Goal: Information Seeking & Learning: Learn about a topic

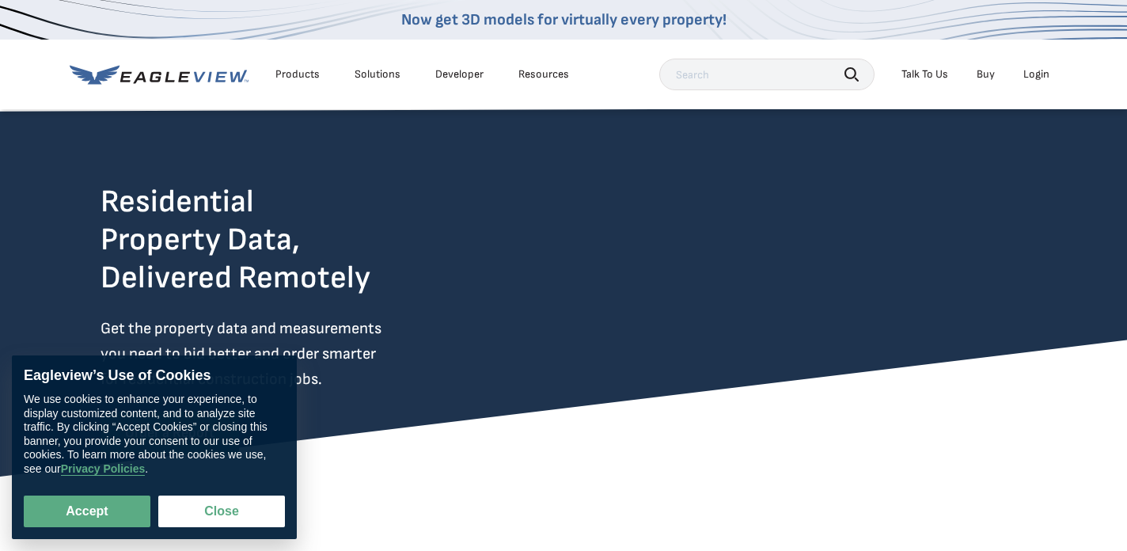
click at [73, 532] on div "Eagleview’s Use of Cookies We use cookies to enhance your experience, to displa…" at bounding box center [154, 447] width 285 height 184
click at [80, 511] on button "Accept" at bounding box center [87, 511] width 127 height 32
checkbox input "true"
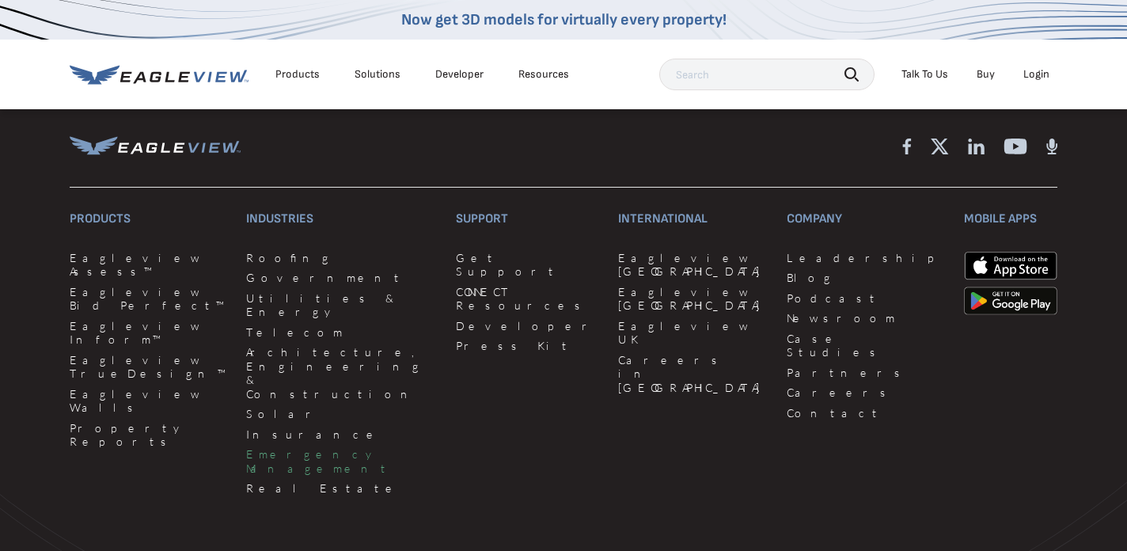
scroll to position [4436, 0]
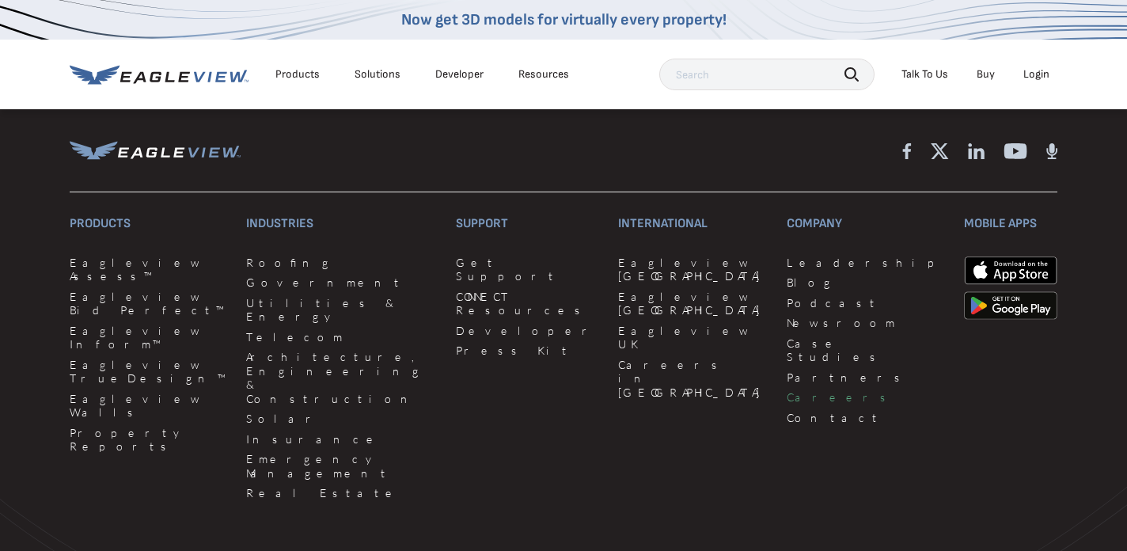
click at [786, 404] on link "Careers" at bounding box center [865, 397] width 158 height 14
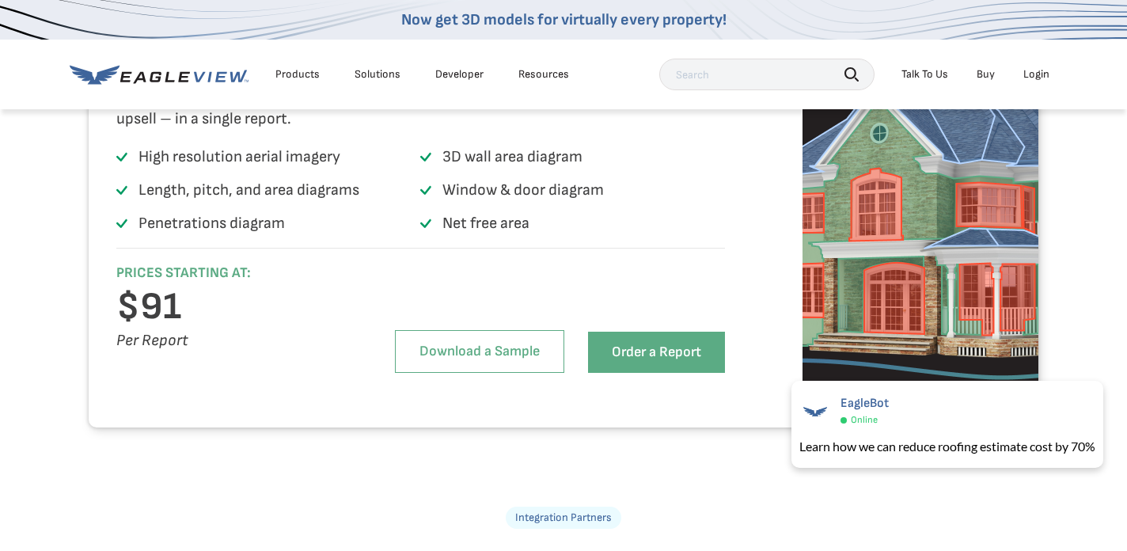
scroll to position [3066, 0]
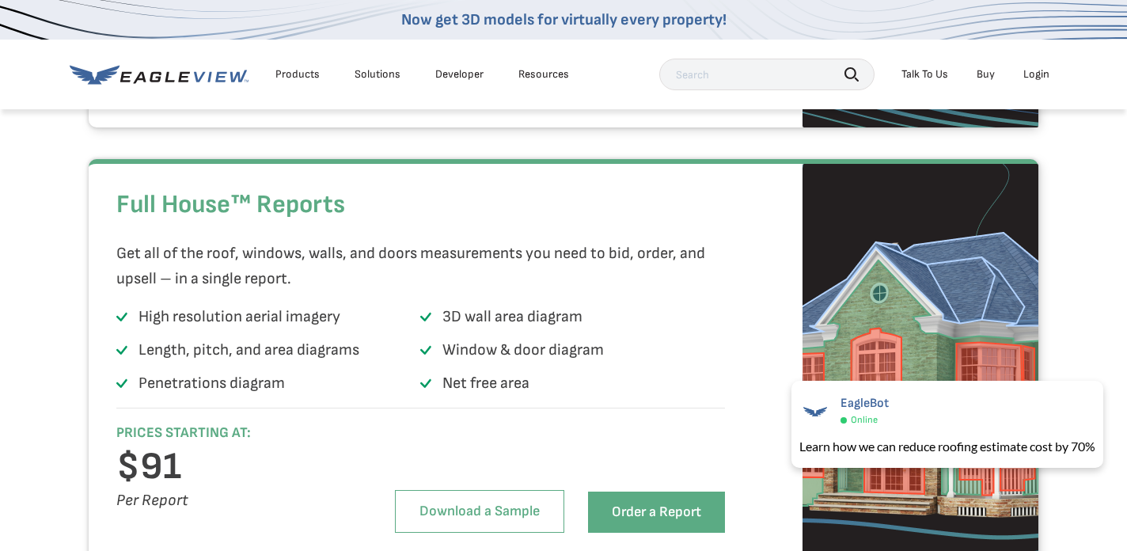
click at [300, 72] on div "Products" at bounding box center [297, 74] width 44 height 14
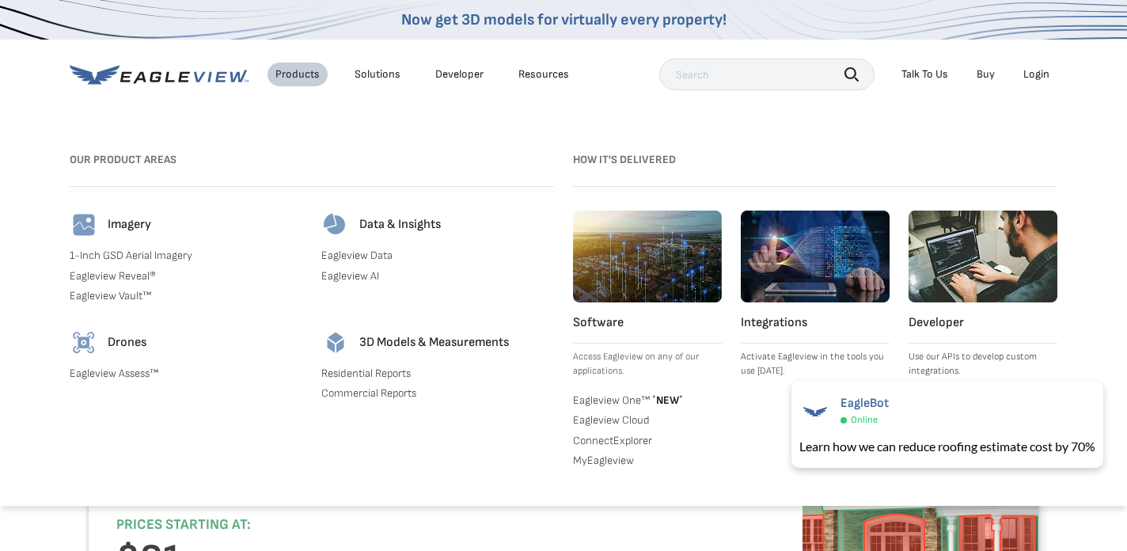
scroll to position [2975, 0]
click at [119, 374] on link "Eagleview Assess™" at bounding box center [186, 373] width 233 height 14
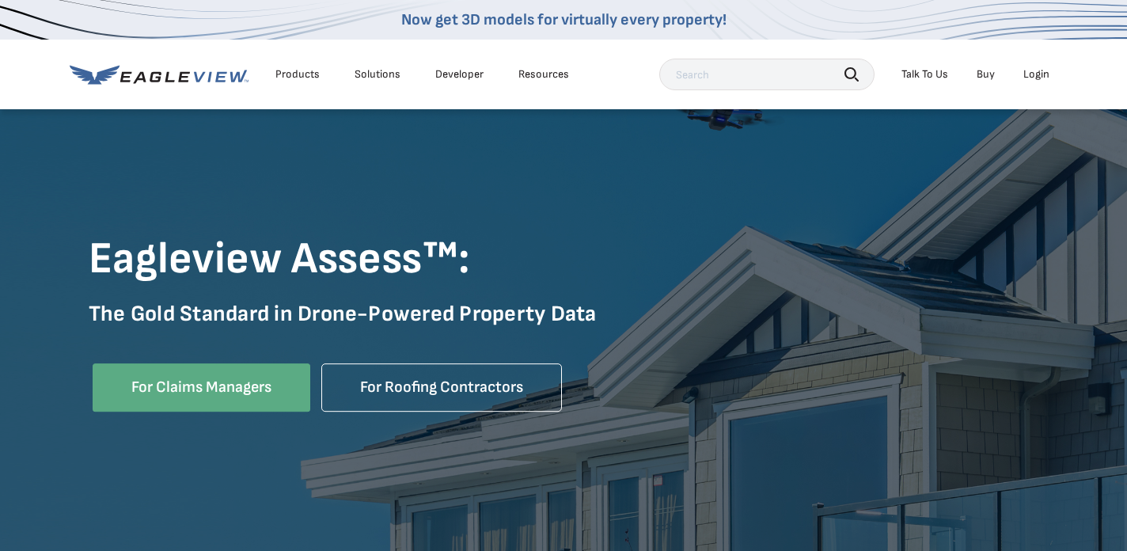
scroll to position [136, 0]
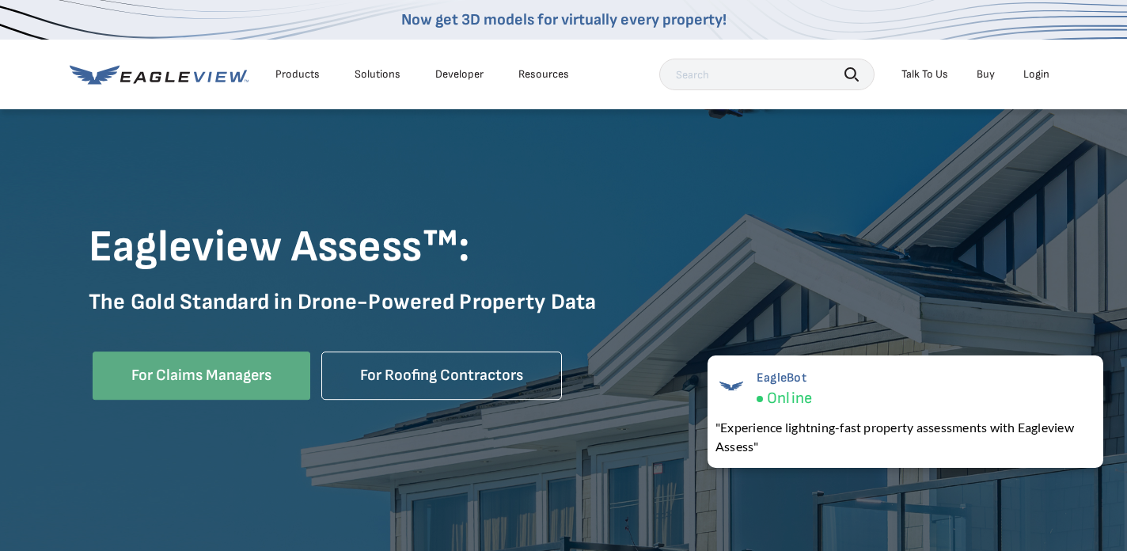
click at [722, 308] on p "The Gold Standard in Drone-Powered Property Data" at bounding box center [563, 313] width 949 height 51
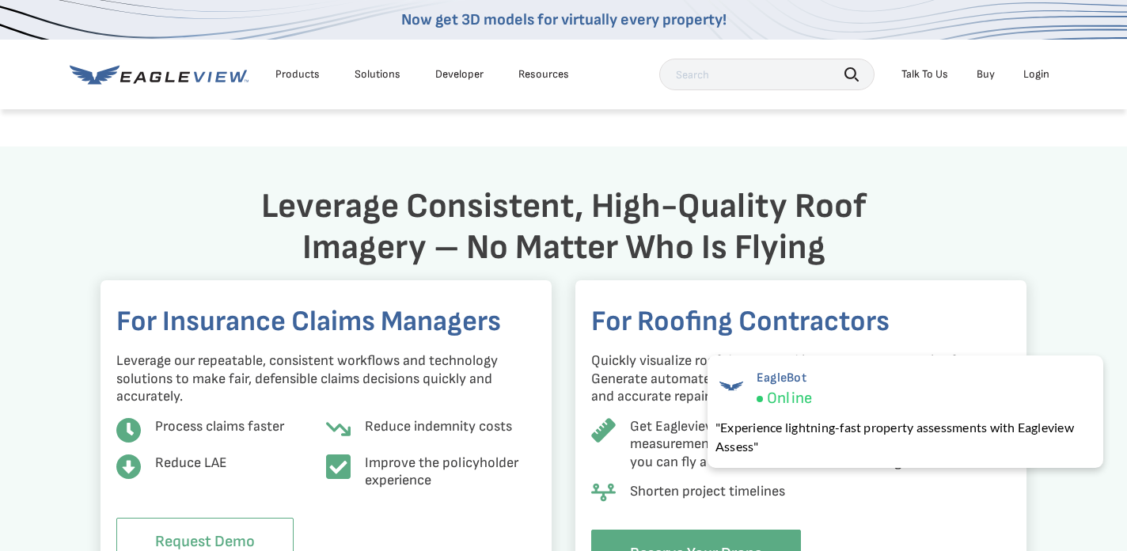
scroll to position [1191, 0]
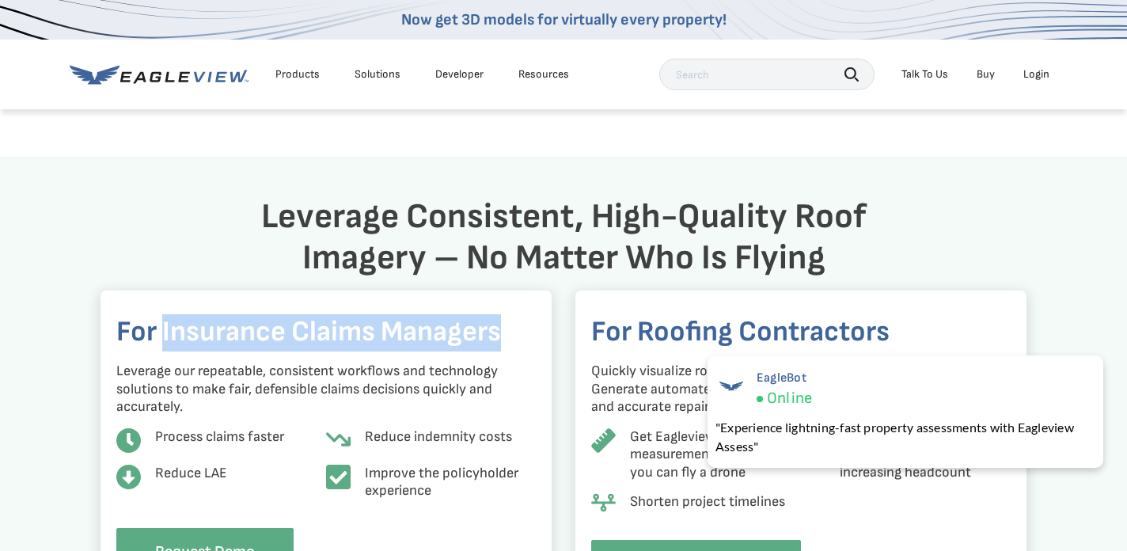
drag, startPoint x: 510, startPoint y: 332, endPoint x: 165, endPoint y: 324, distance: 344.2
click at [165, 324] on h4 "For Insurance Claims Managers" at bounding box center [325, 332] width 419 height 37
copy h4 "Insurance Claims Managers"
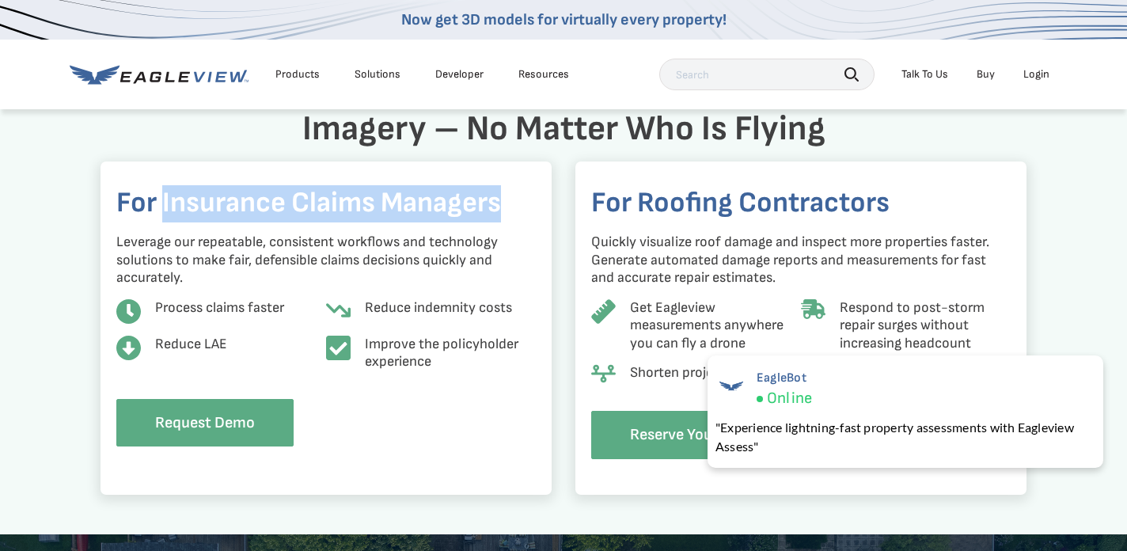
scroll to position [1333, 0]
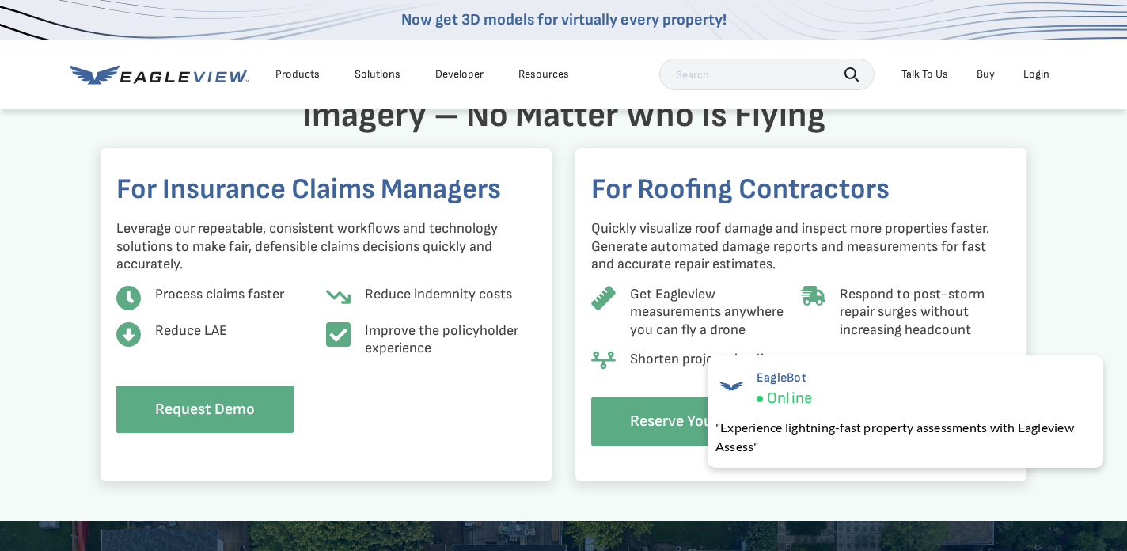
click at [408, 267] on p "Leverage our repeatable, consistent workflows and technology solutions to make …" at bounding box center [325, 247] width 419 height 54
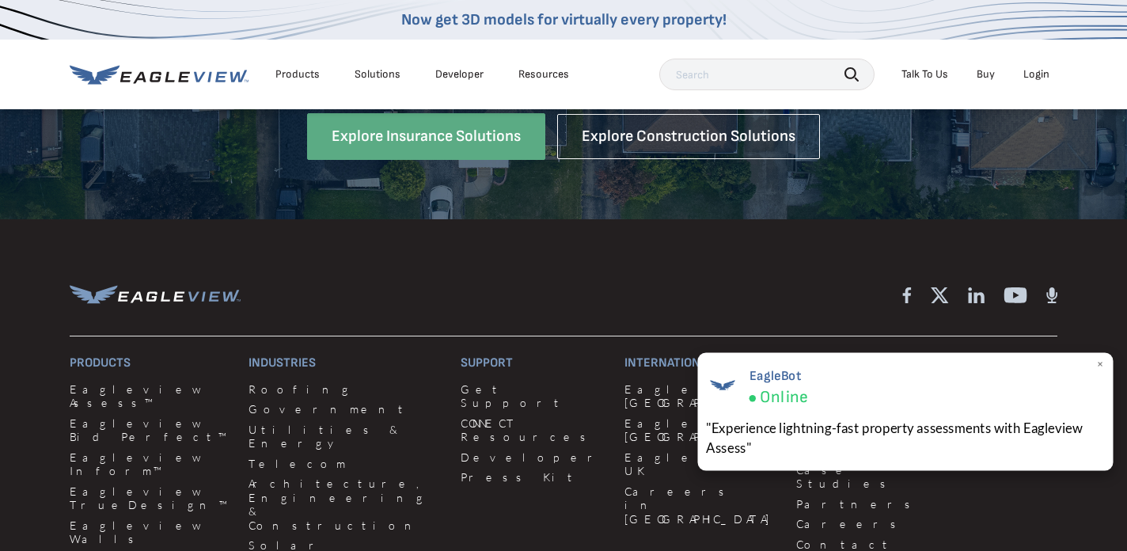
scroll to position [1881, 0]
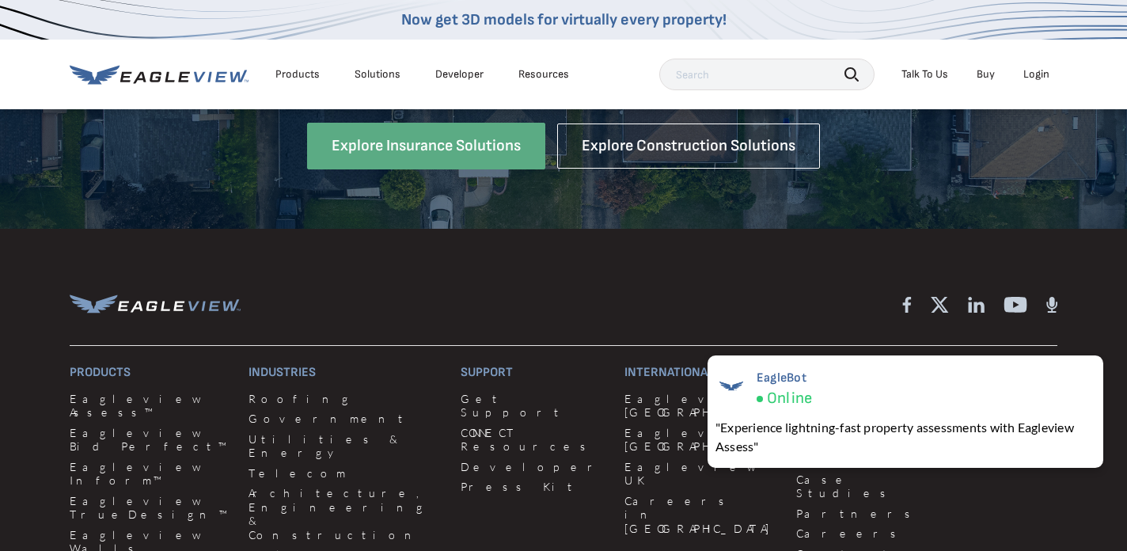
click at [541, 70] on div "Resources" at bounding box center [543, 74] width 51 height 14
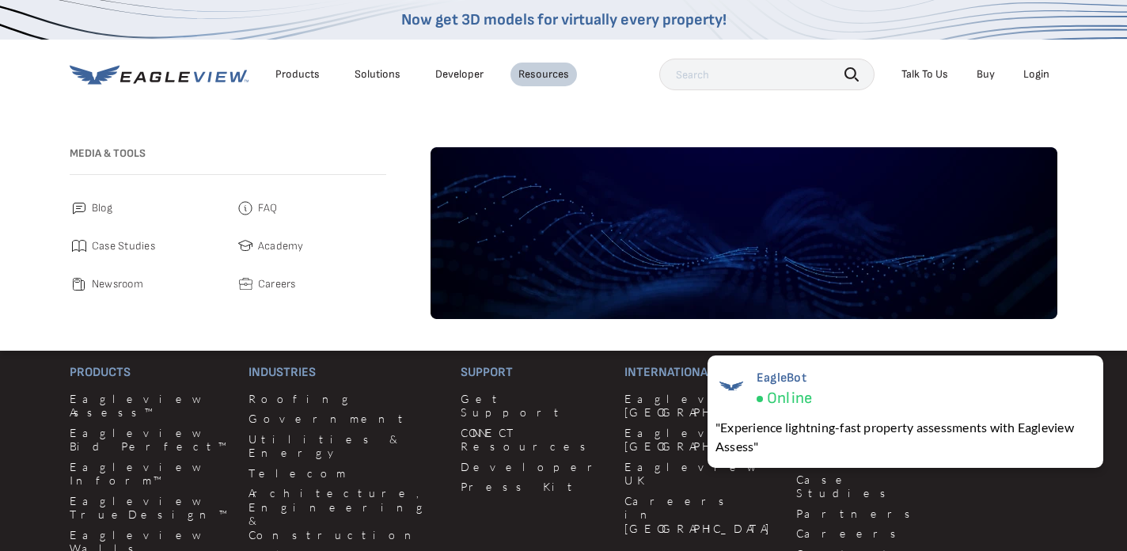
click at [438, 70] on link "Developer" at bounding box center [459, 74] width 48 height 14
click at [281, 73] on div "Products" at bounding box center [297, 74] width 44 height 14
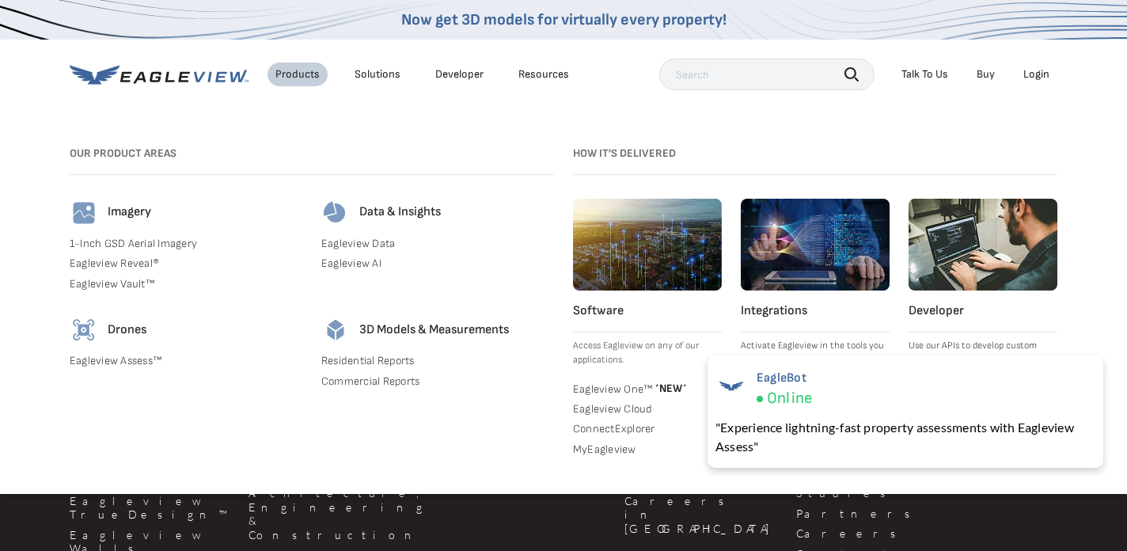
click at [135, 358] on link "Eagleview Assess™" at bounding box center [186, 361] width 233 height 14
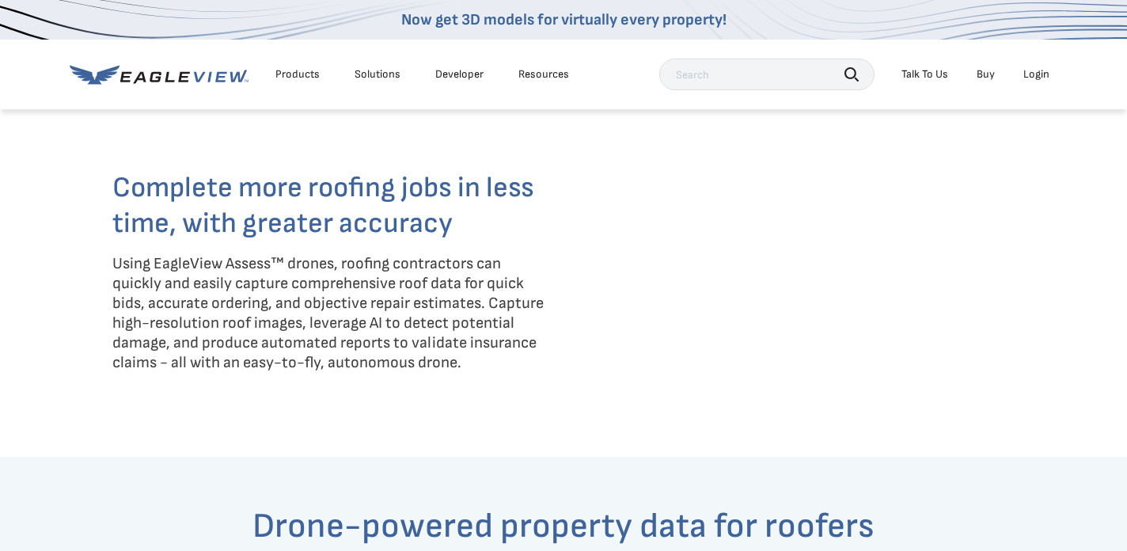
click at [989, 404] on div "EagleBot Online" at bounding box center [905, 389] width 399 height 36
click at [1092, 214] on div "Complete more roofing jobs in less time, with greater accuracy Using EagleView …" at bounding box center [563, 284] width 1127 height 346
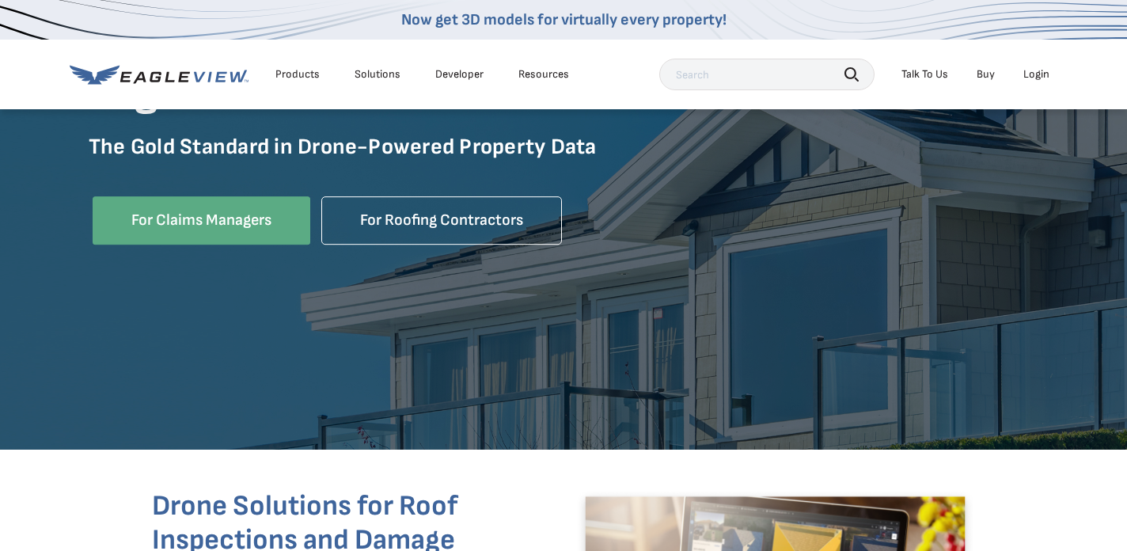
scroll to position [292, 0]
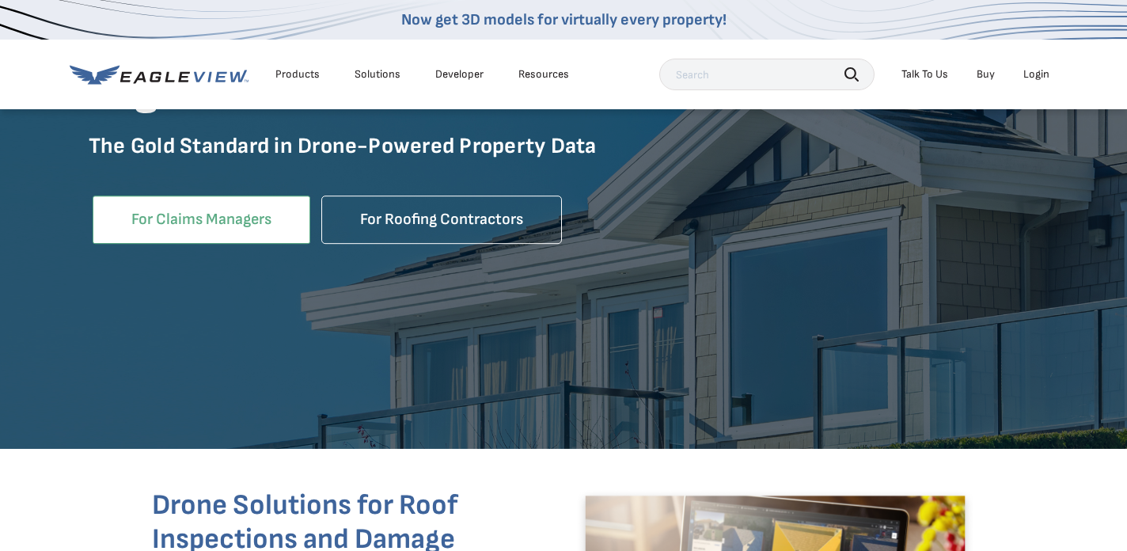
click at [223, 238] on link "For Claims Managers" at bounding box center [202, 219] width 218 height 48
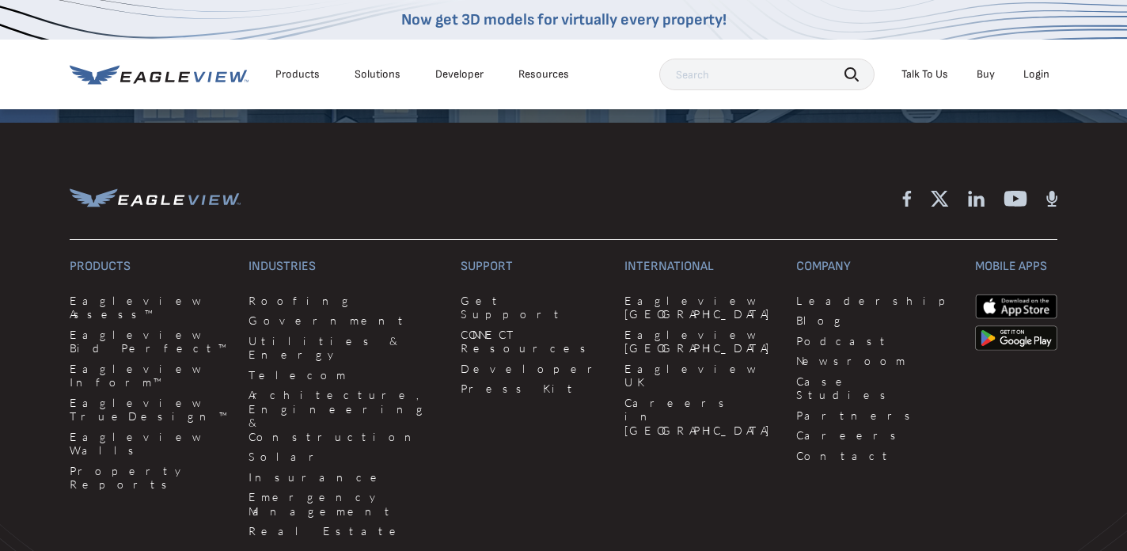
scroll to position [6478, 0]
click at [163, 327] on link "Eagleview Bid Perfect™" at bounding box center [150, 341] width 160 height 28
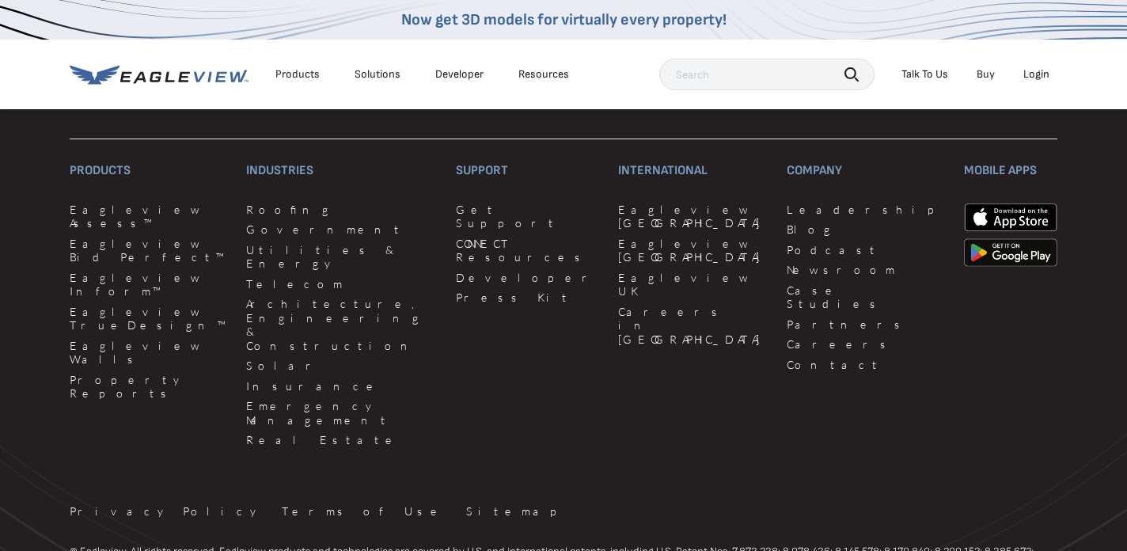
scroll to position [4490, 0]
click at [265, 236] on link "Government" at bounding box center [341, 229] width 191 height 14
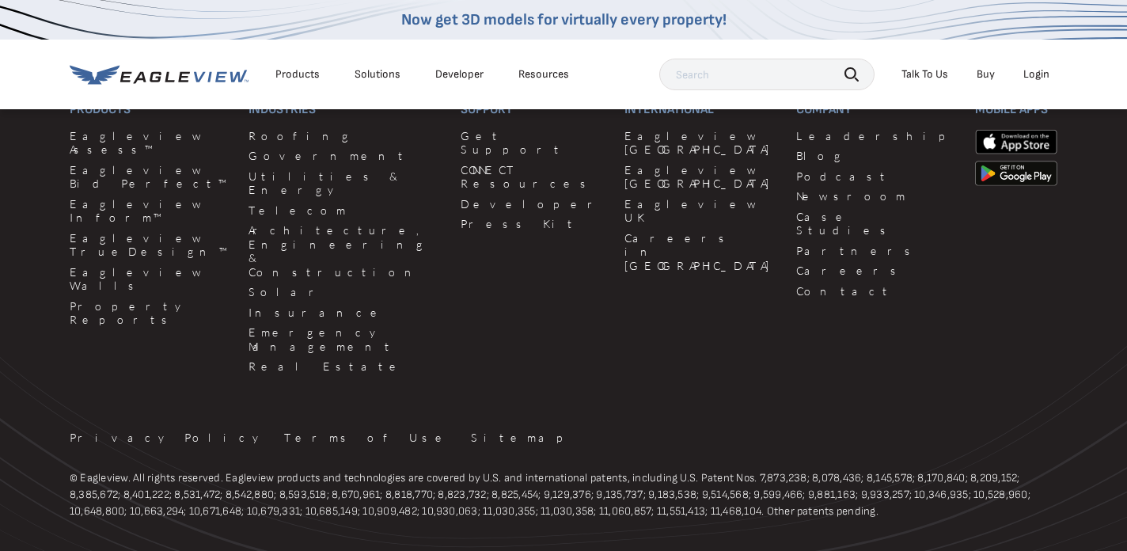
scroll to position [4928, 0]
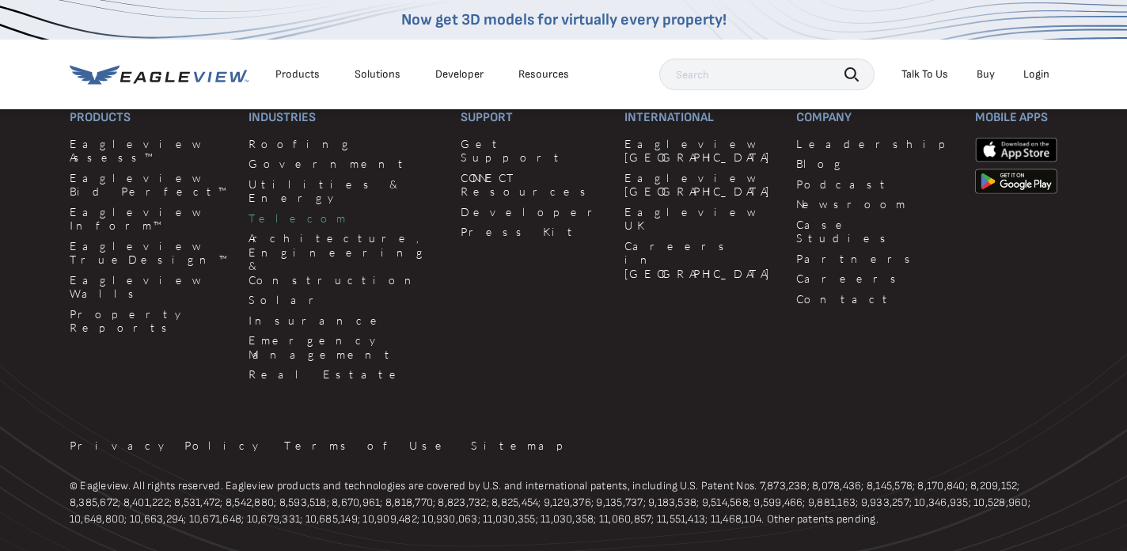
click at [260, 211] on link "Telecom" at bounding box center [344, 218] width 193 height 14
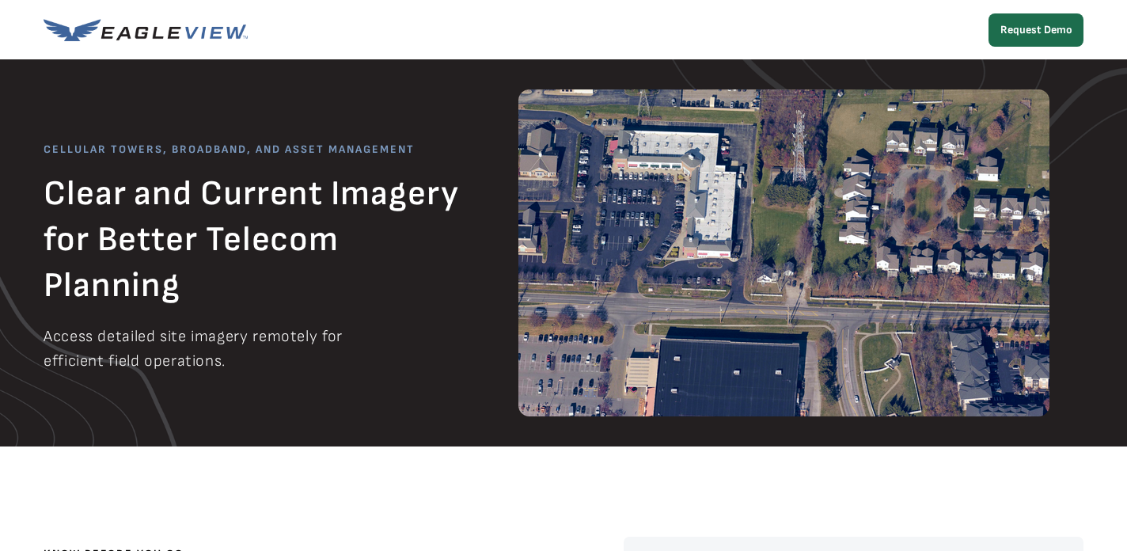
click at [115, 36] on img at bounding box center [146, 30] width 204 height 22
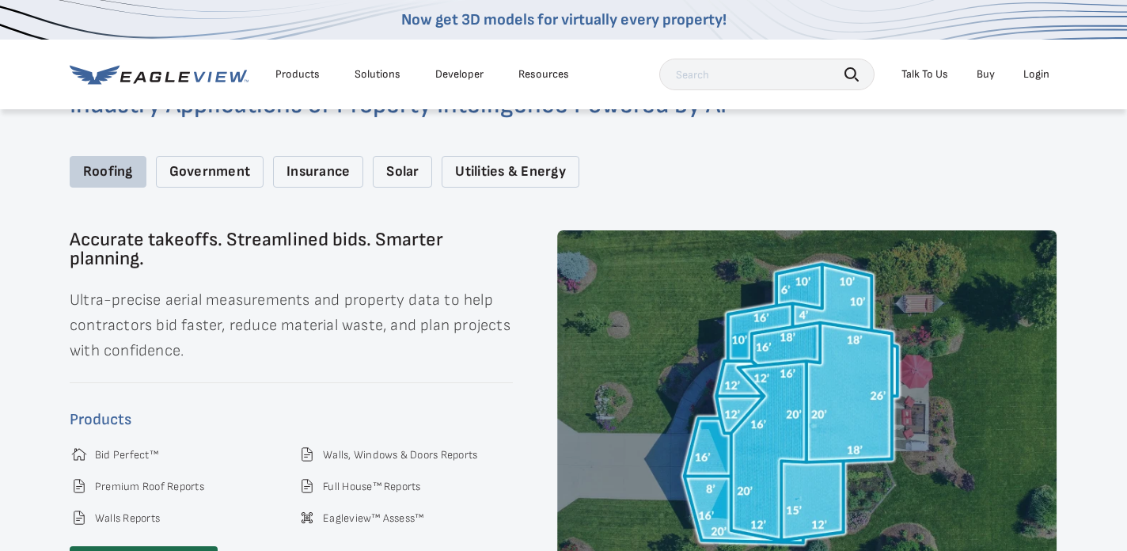
scroll to position [2098, 0]
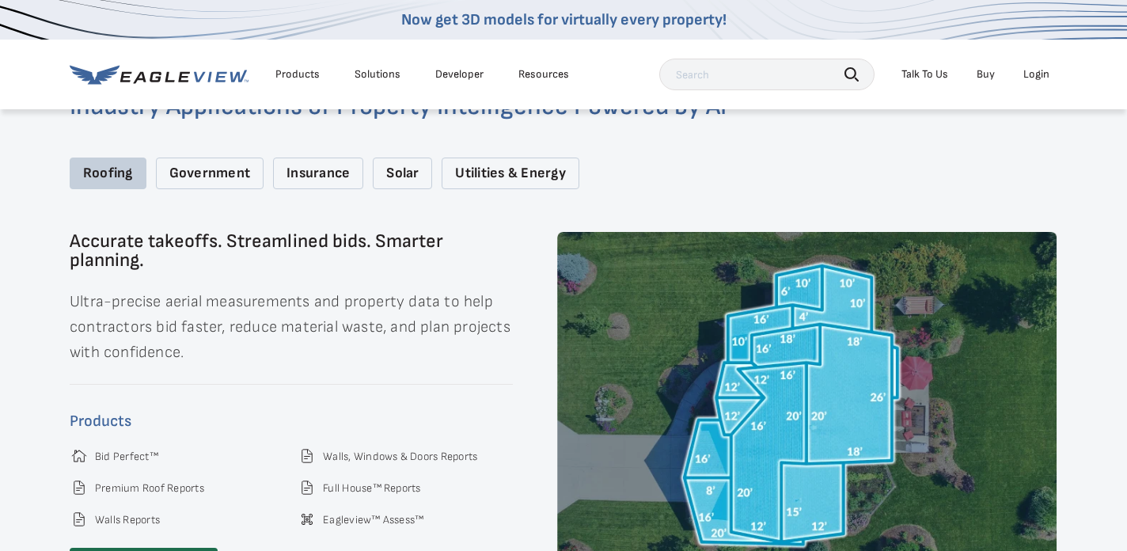
click at [392, 157] on div "Solar" at bounding box center [402, 173] width 59 height 32
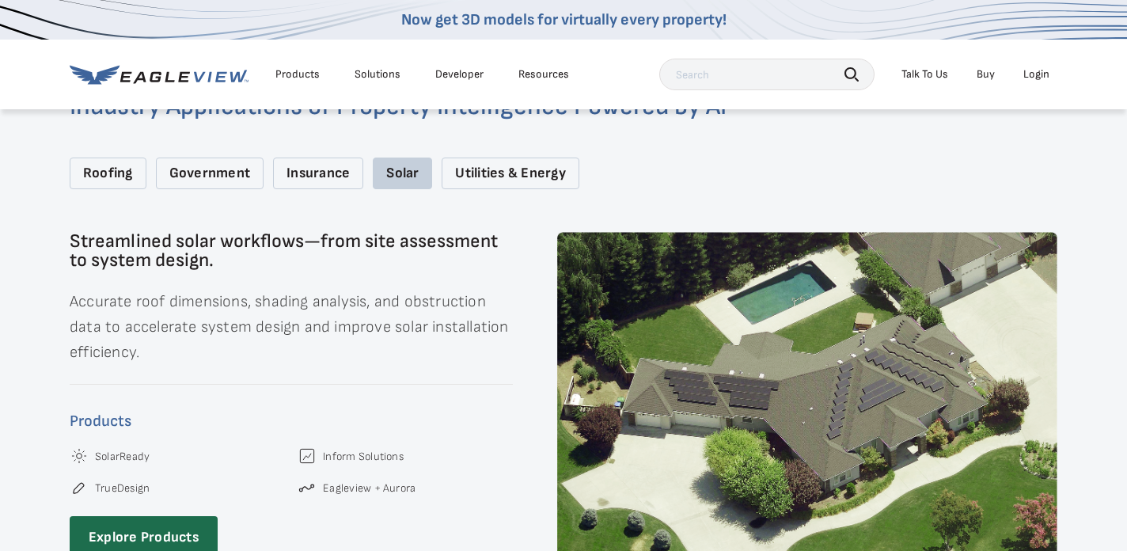
click at [496, 160] on div "Utilities & Energy" at bounding box center [509, 173] width 137 height 32
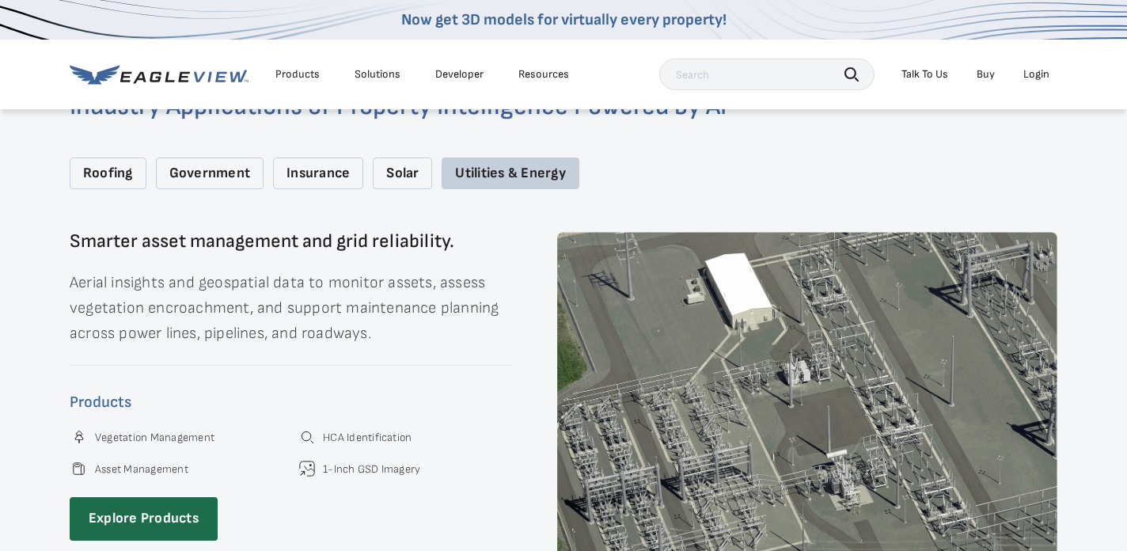
click at [309, 157] on div "Insurance" at bounding box center [318, 173] width 90 height 32
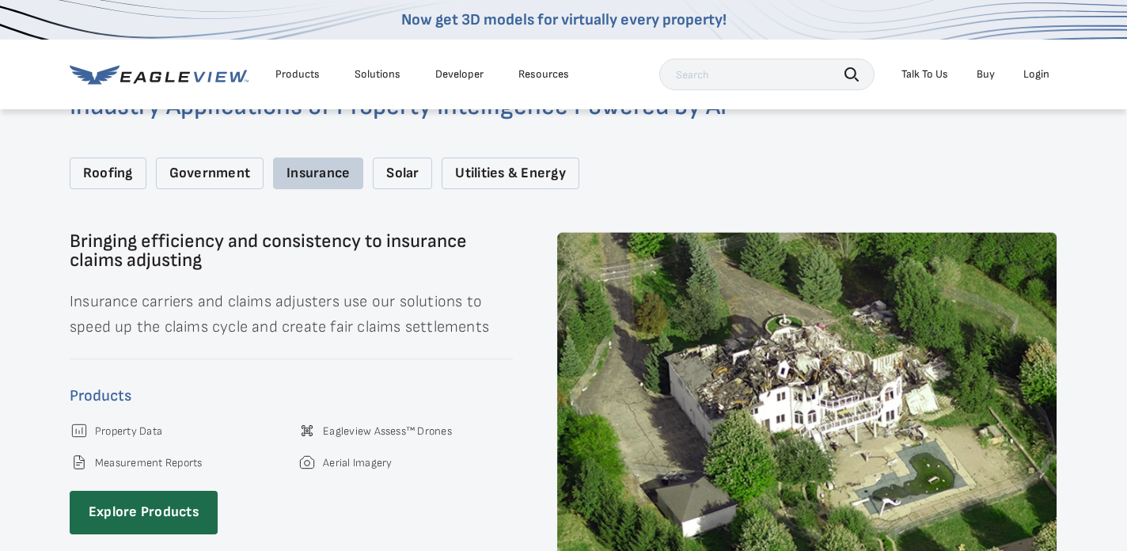
click at [204, 157] on div "Government" at bounding box center [210, 173] width 108 height 32
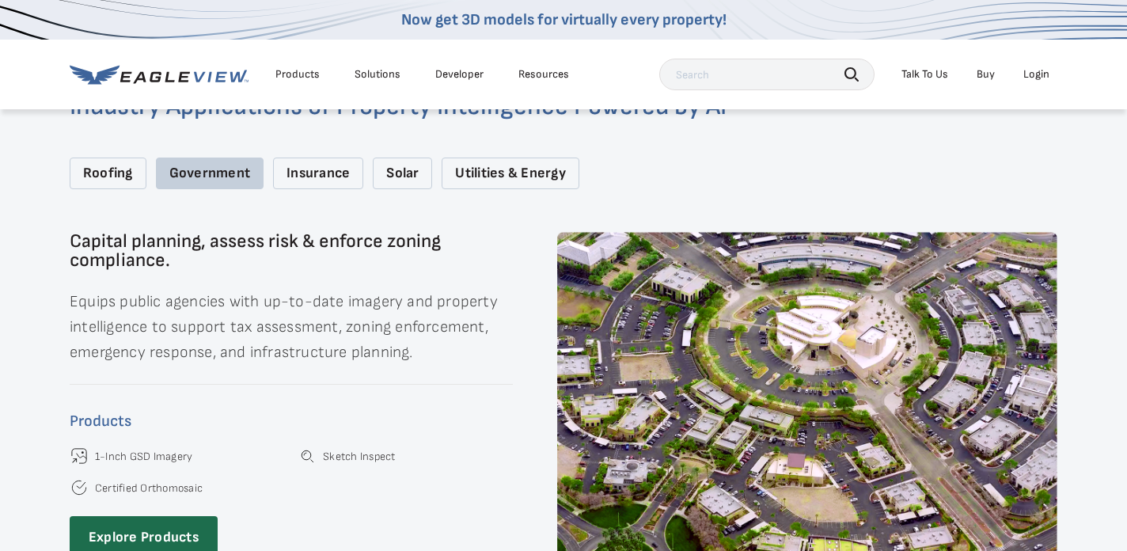
click at [97, 157] on div "Roofing" at bounding box center [108, 173] width 77 height 32
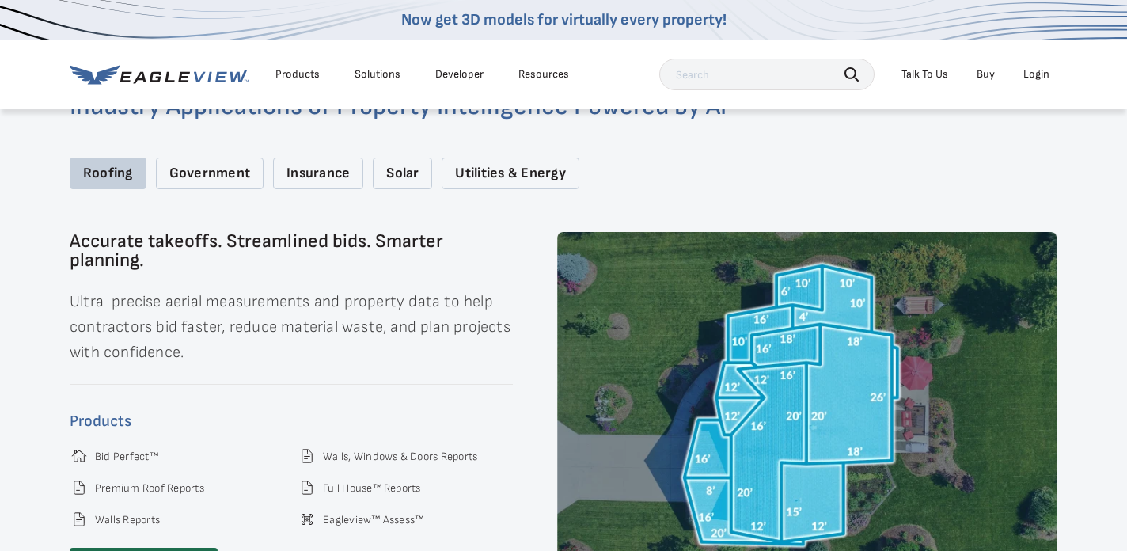
click at [12, 256] on div "Industry Applications of Property Intelligence Powered by AI Roofing Government…" at bounding box center [563, 342] width 1127 height 649
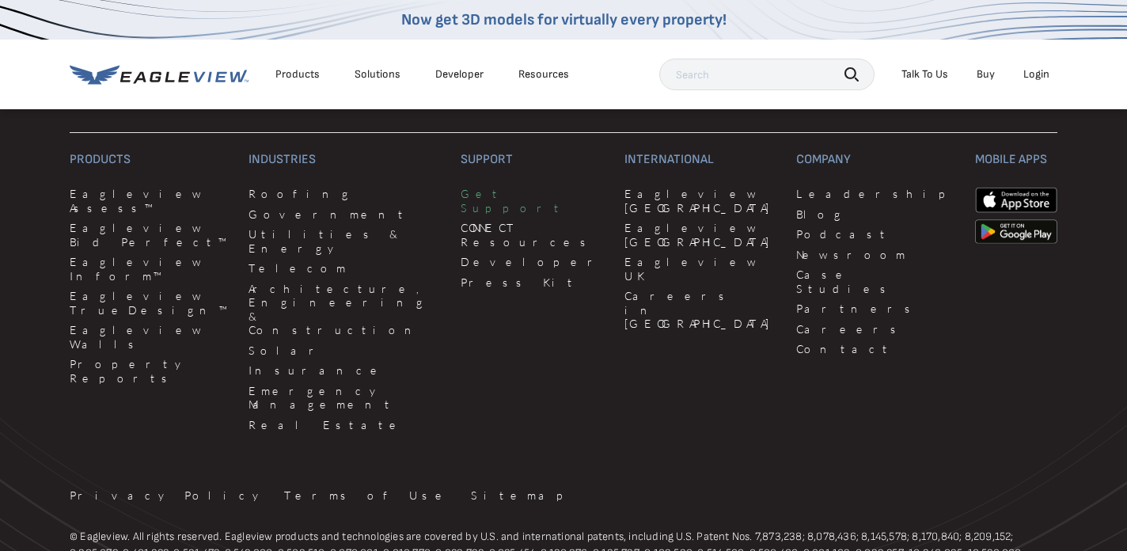
scroll to position [4187, 0]
click at [295, 78] on div "Products" at bounding box center [297, 74] width 44 height 14
